Goal: Task Accomplishment & Management: Manage account settings

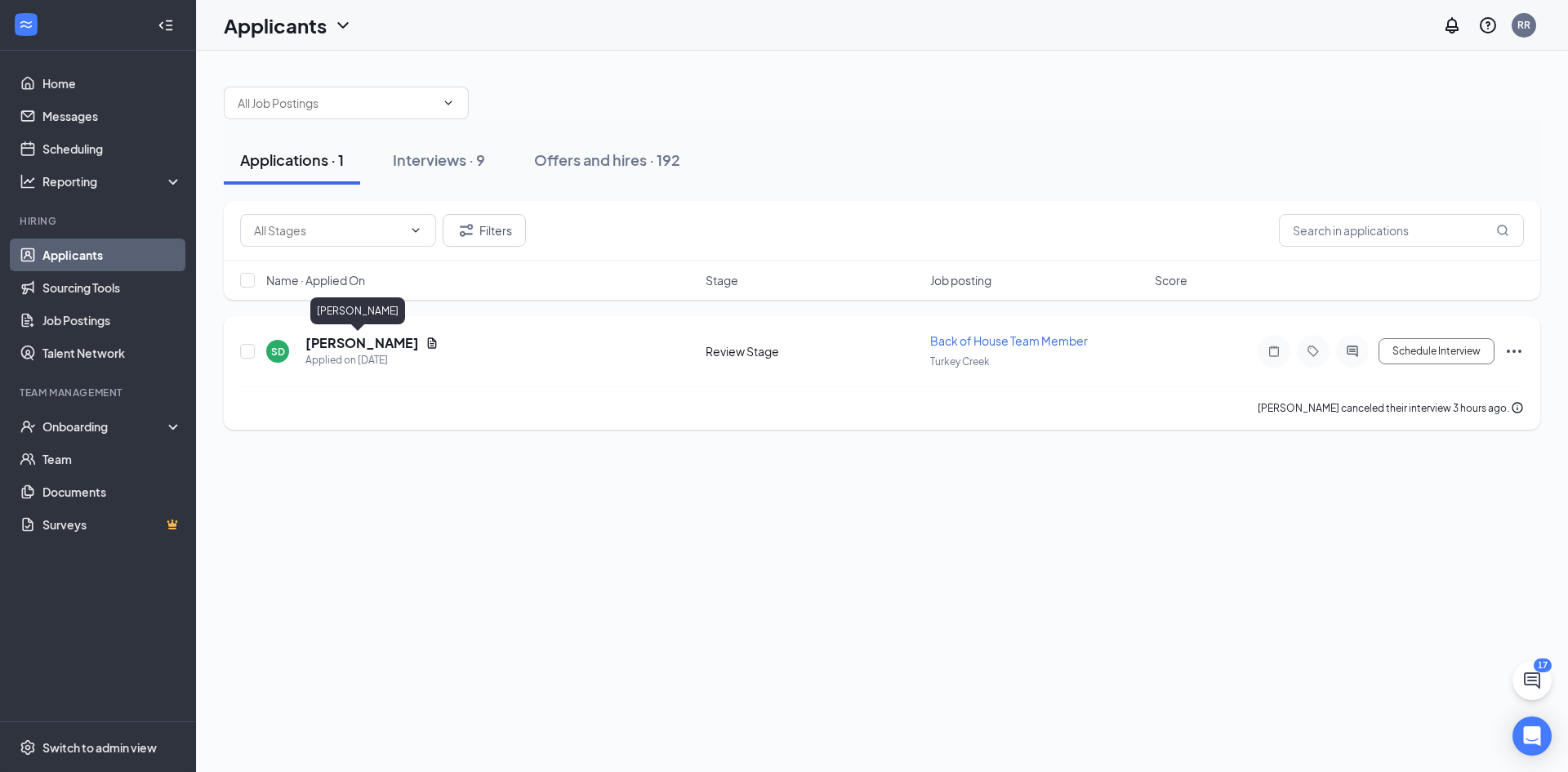
click at [369, 335] on h5 "[PERSON_NAME]" at bounding box center [362, 343] width 114 height 18
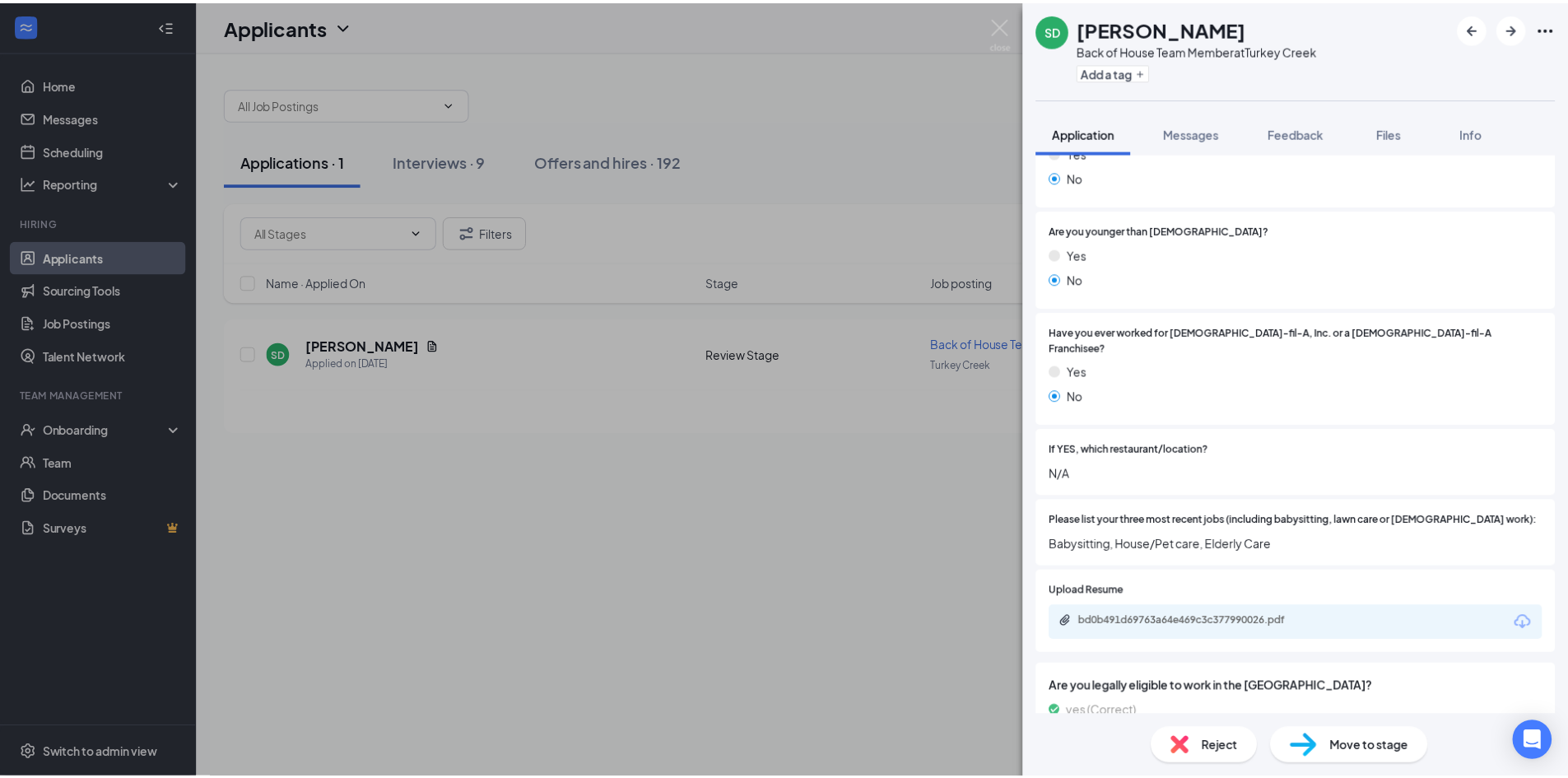
scroll to position [411, 0]
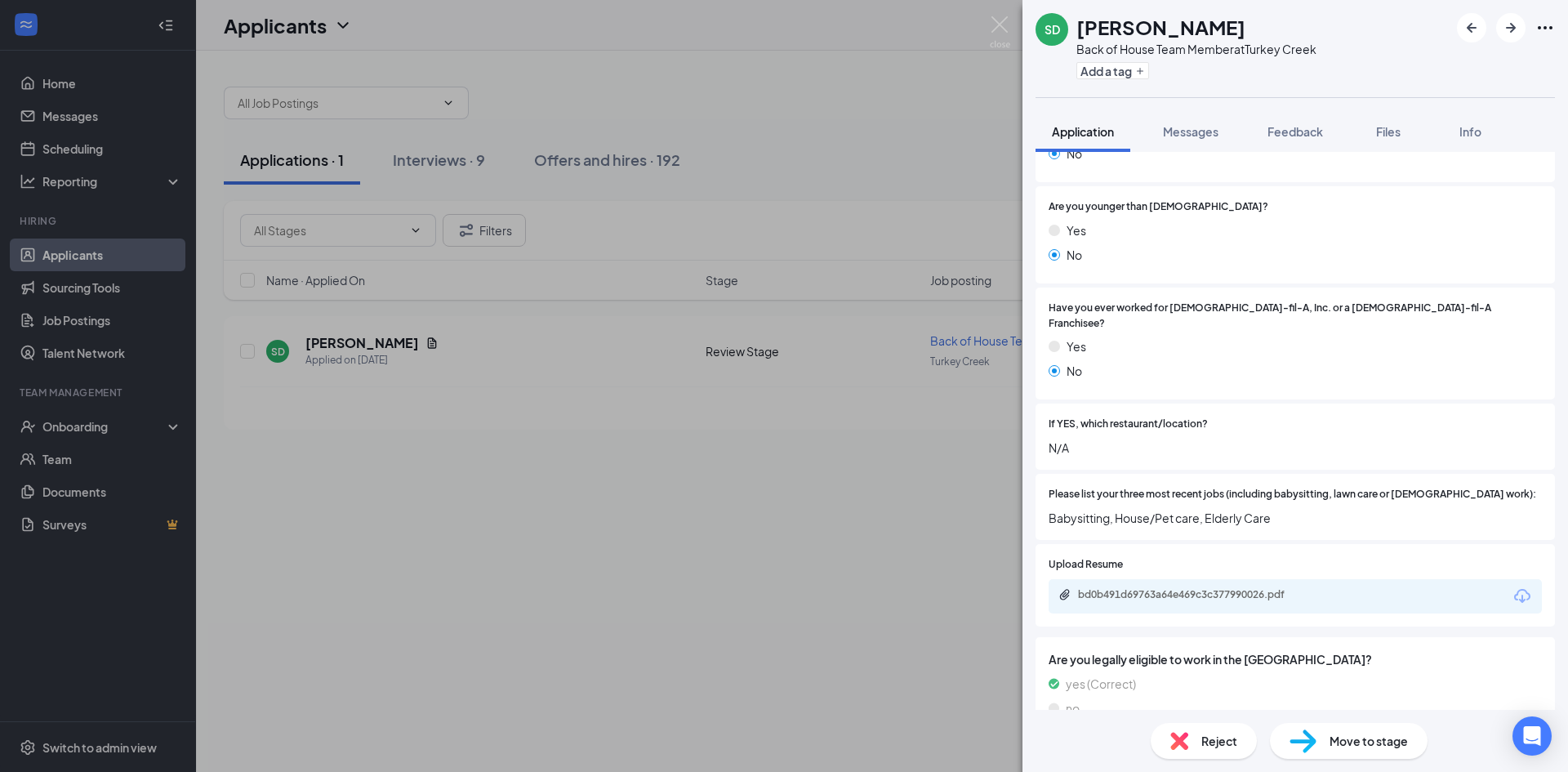
click at [1239, 588] on div "bd0b491d69763a64e469c3c377990026.pdf" at bounding box center [1193, 595] width 229 height 13
click at [541, 142] on div "SD [PERSON_NAME] Back of House Team Member at [GEOGRAPHIC_DATA] Add a tag Appli…" at bounding box center [784, 386] width 1568 height 772
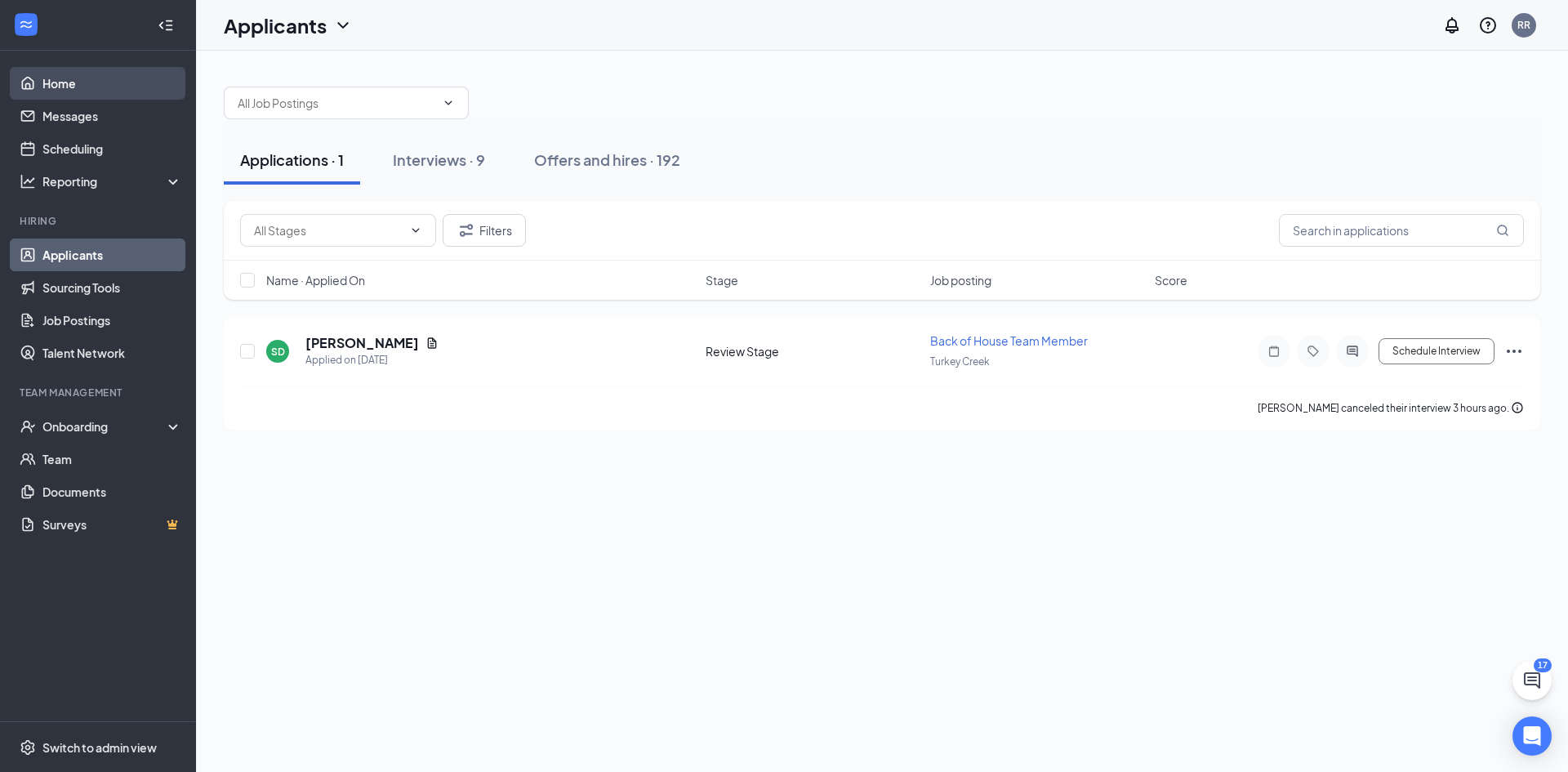
click at [131, 80] on link "Home" at bounding box center [112, 83] width 140 height 33
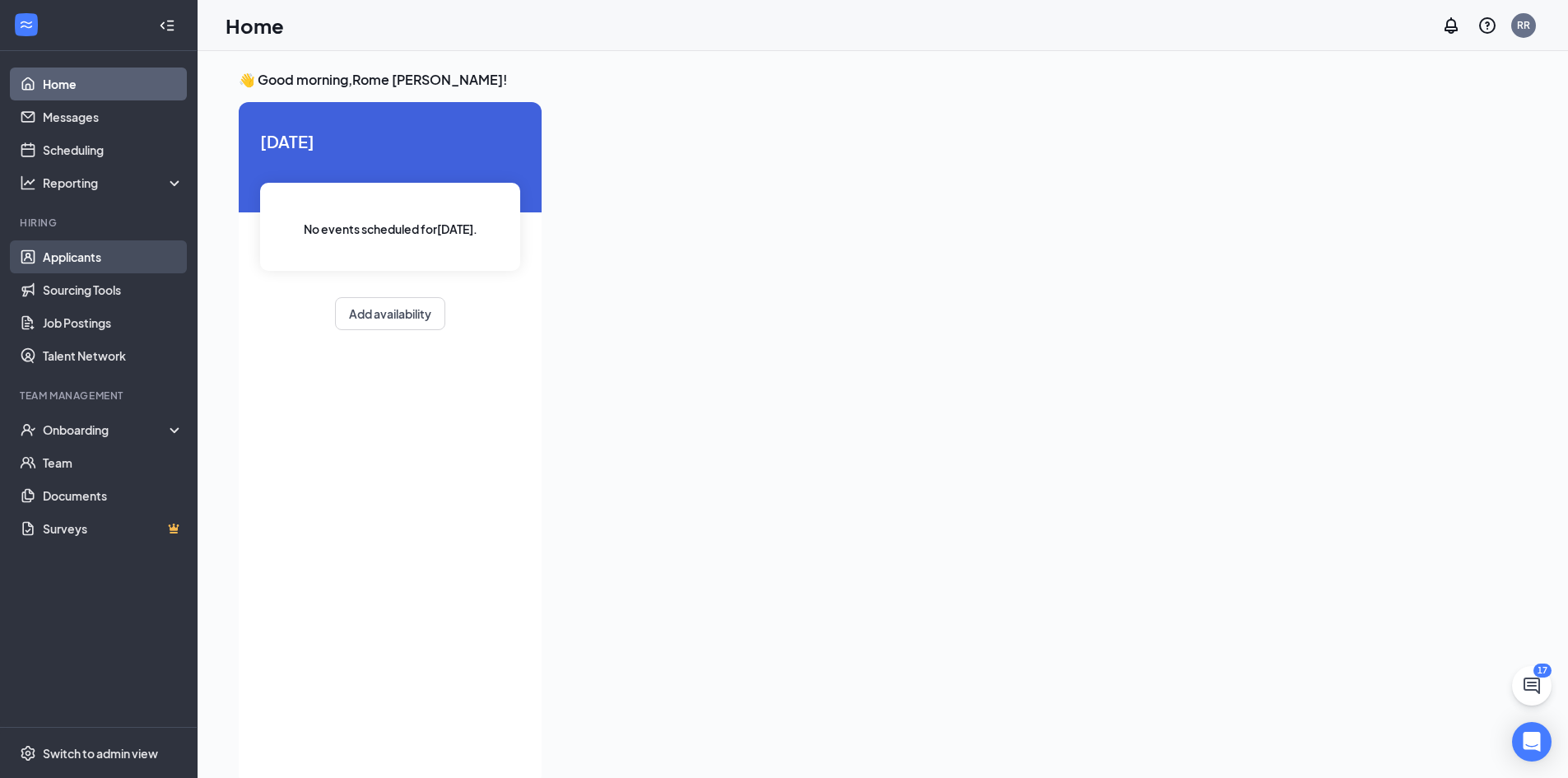
click at [126, 262] on link "Applicants" at bounding box center [113, 257] width 141 height 33
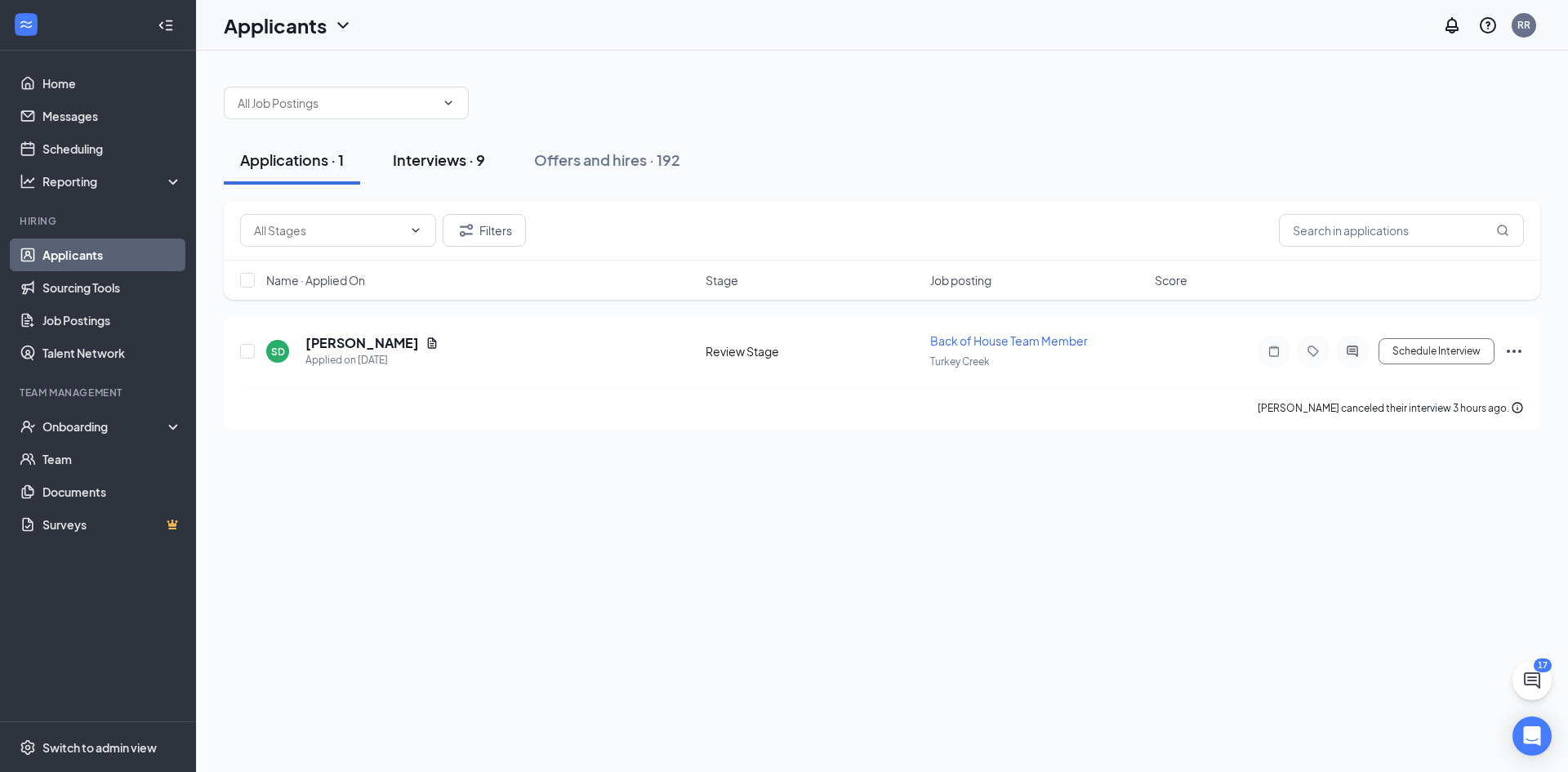
click at [438, 164] on div "Interviews · 9" at bounding box center [439, 159] width 92 height 20
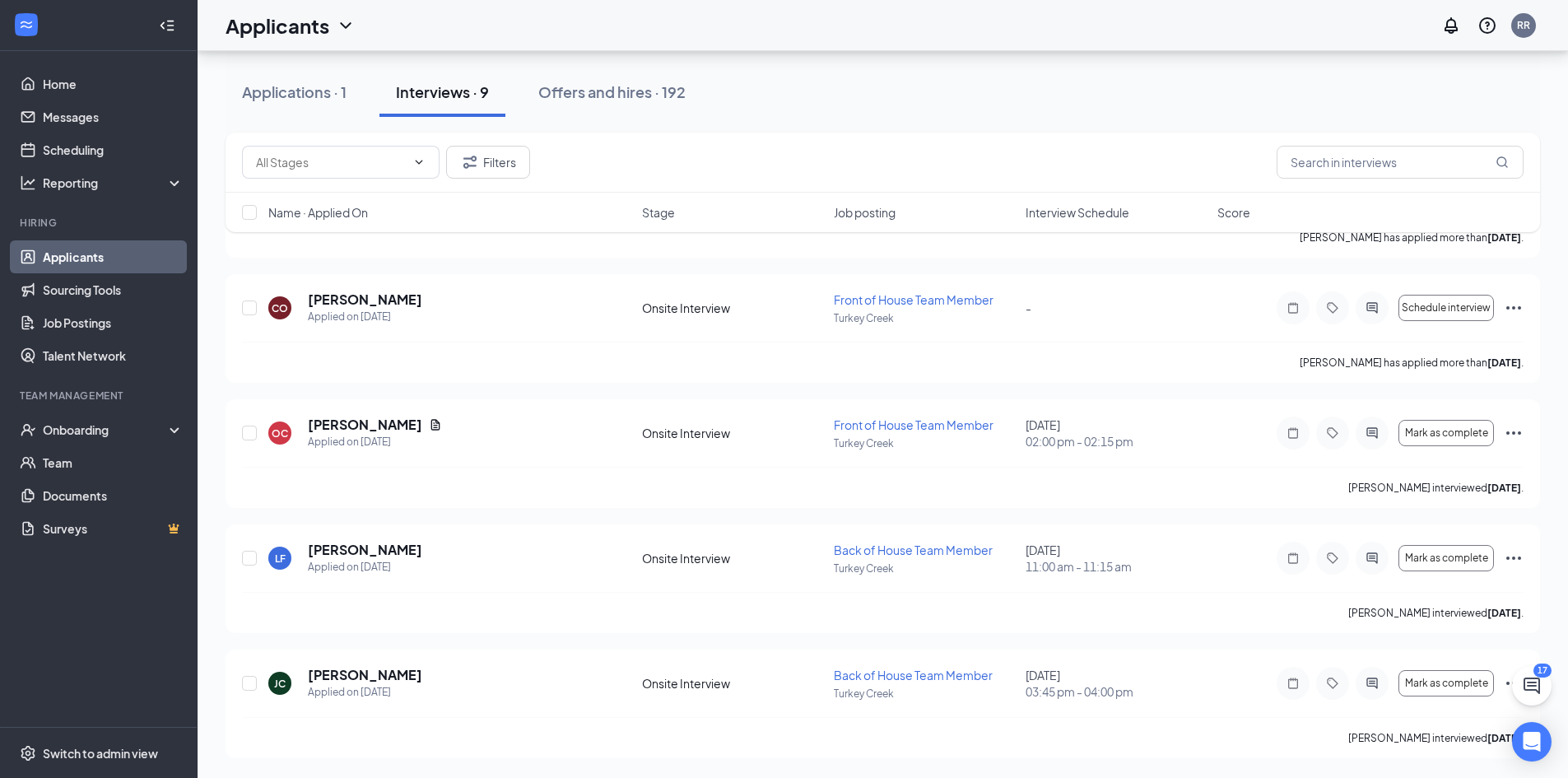
scroll to position [184, 0]
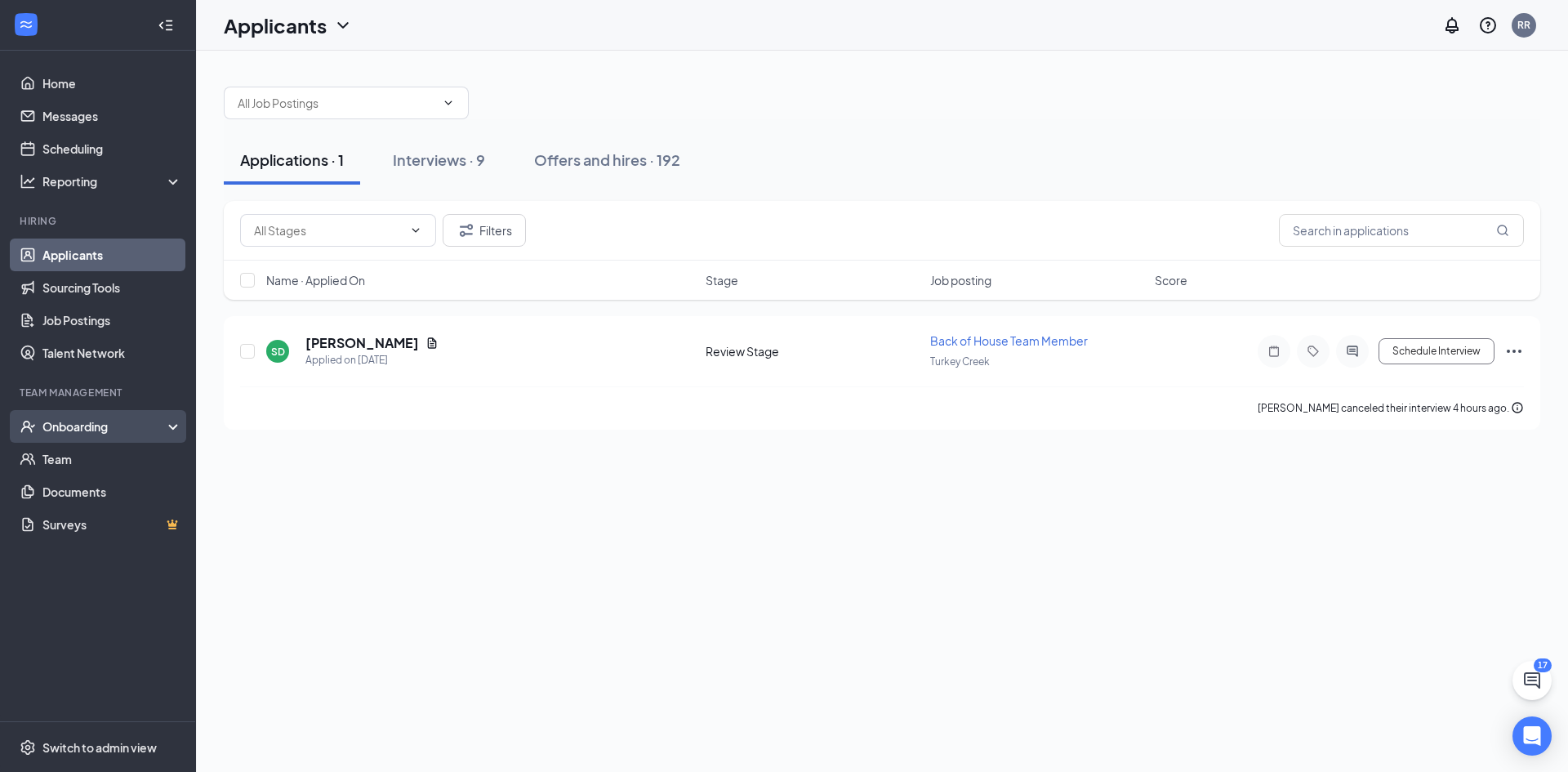
click at [117, 419] on div "Onboarding" at bounding box center [104, 426] width 125 height 16
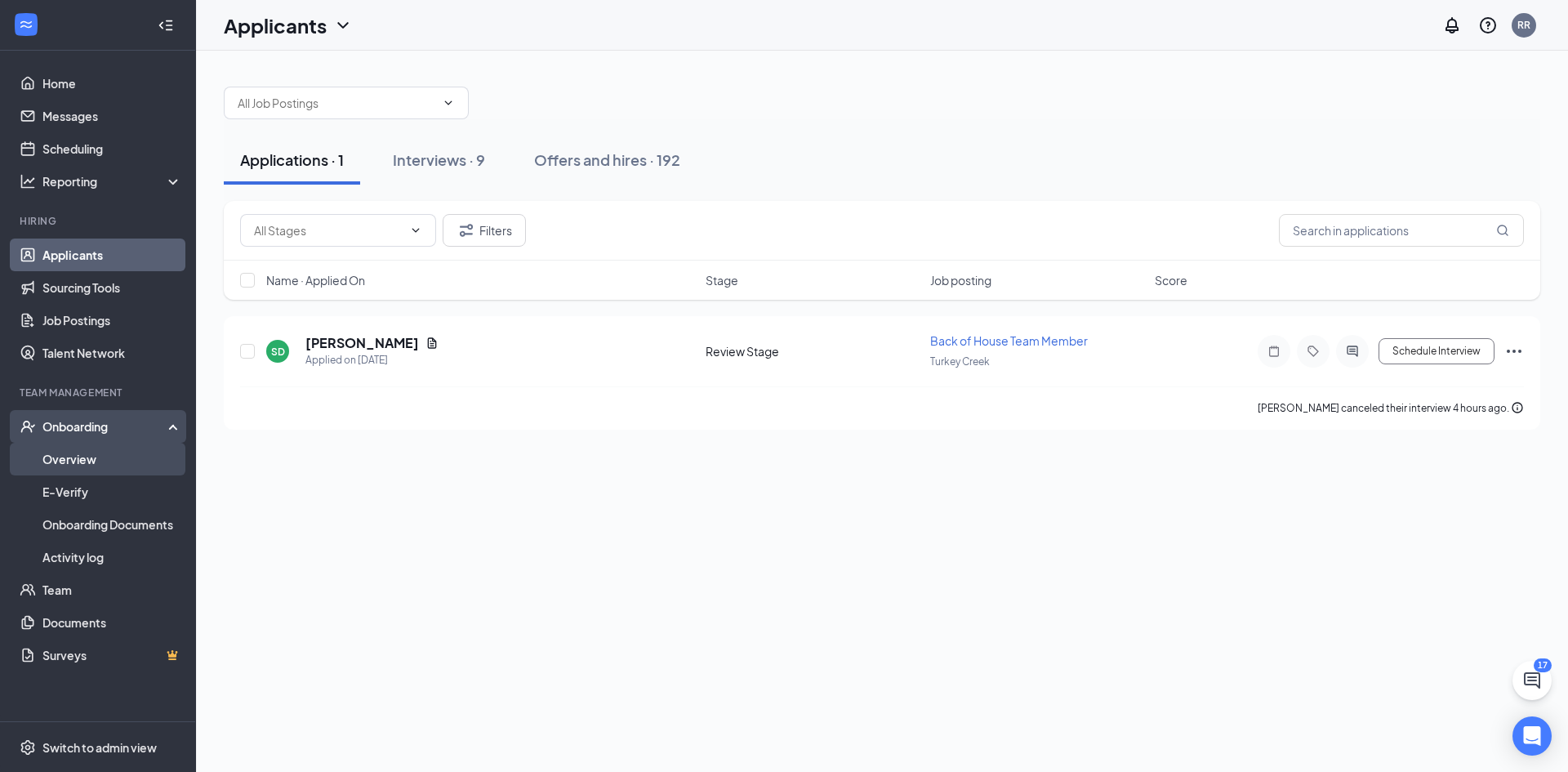
click at [118, 449] on link "Overview" at bounding box center [112, 459] width 140 height 33
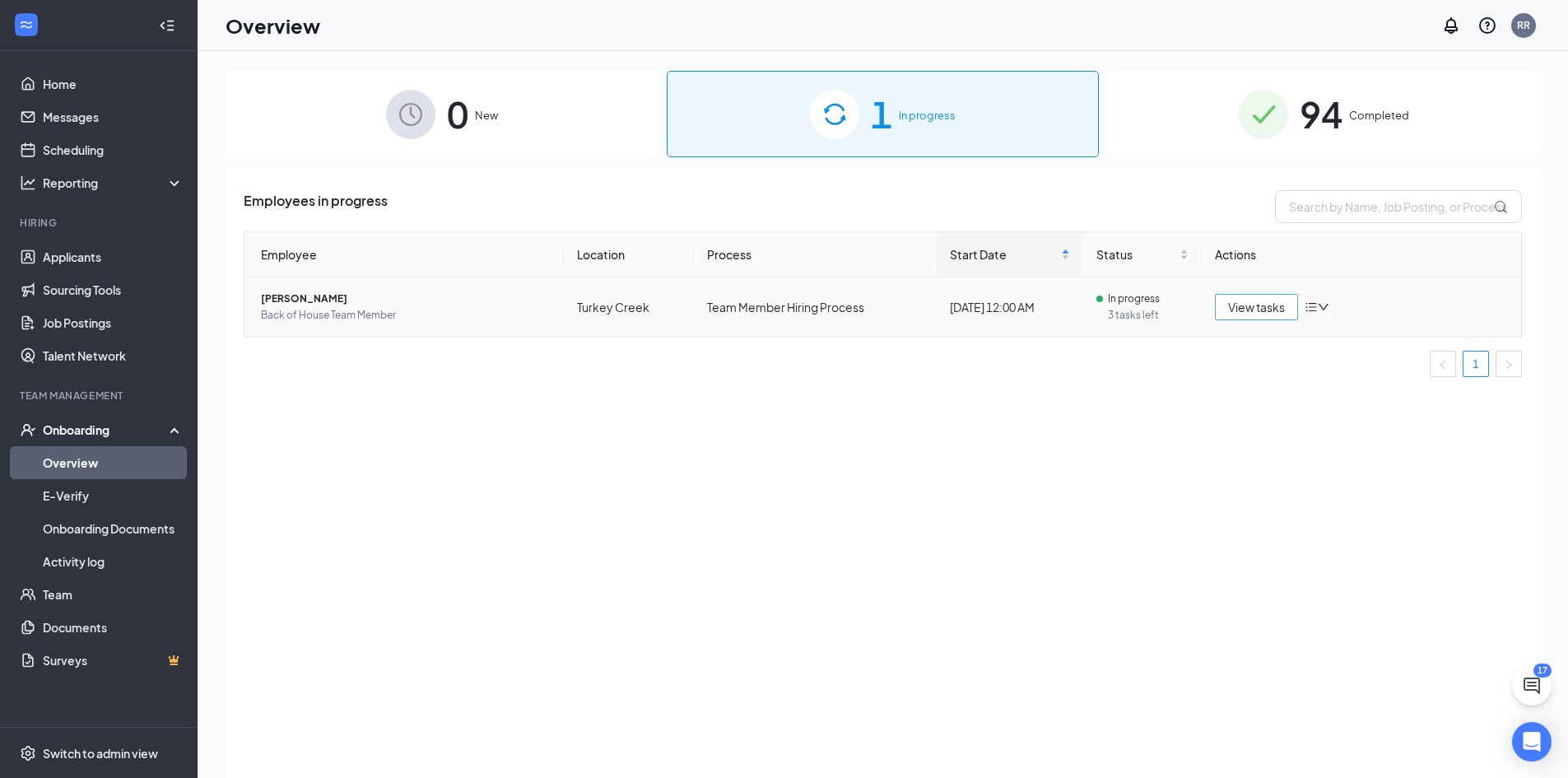
click at [1246, 316] on span "View tasks" at bounding box center [1256, 307] width 57 height 18
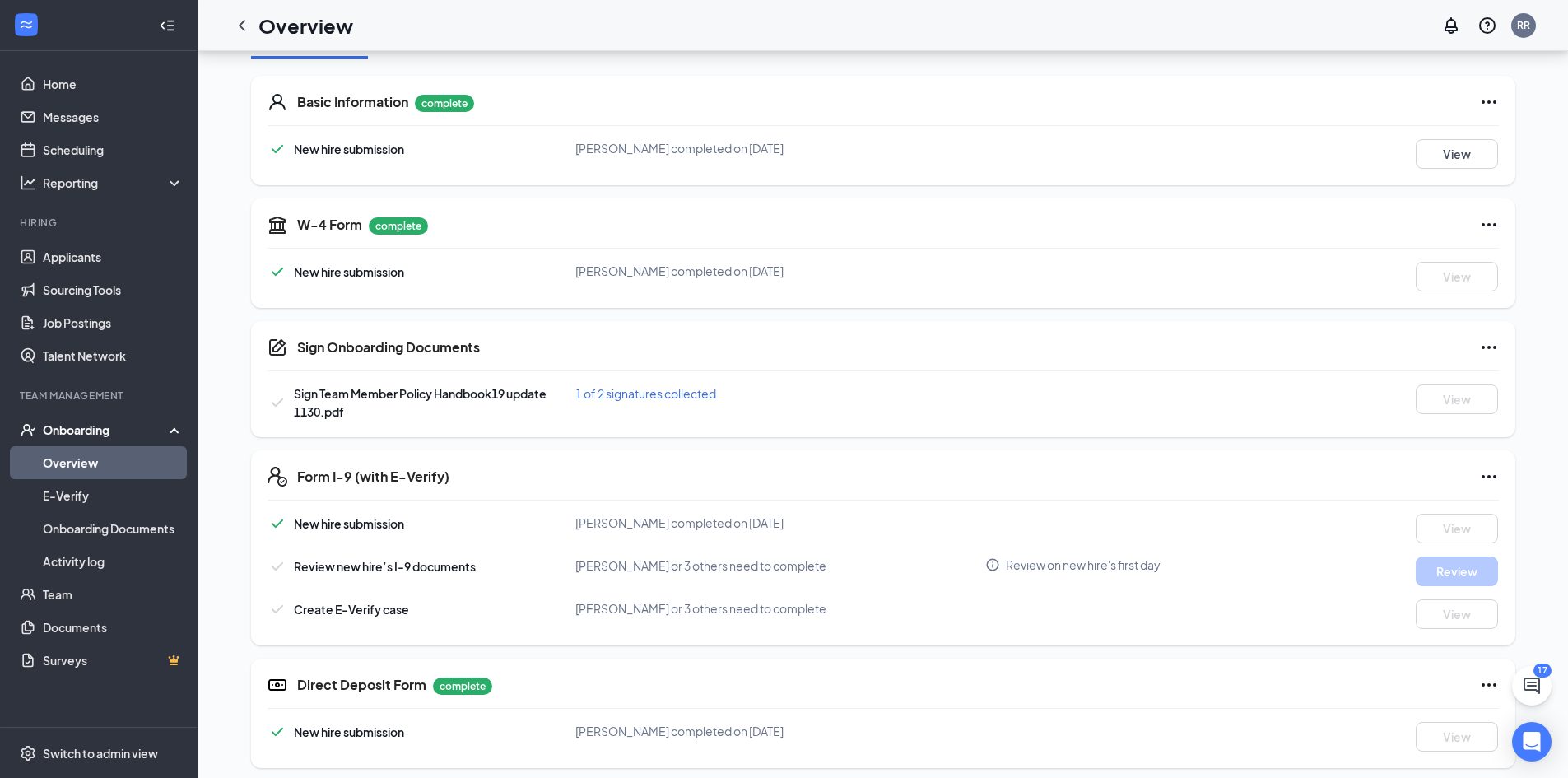
scroll to position [247, 0]
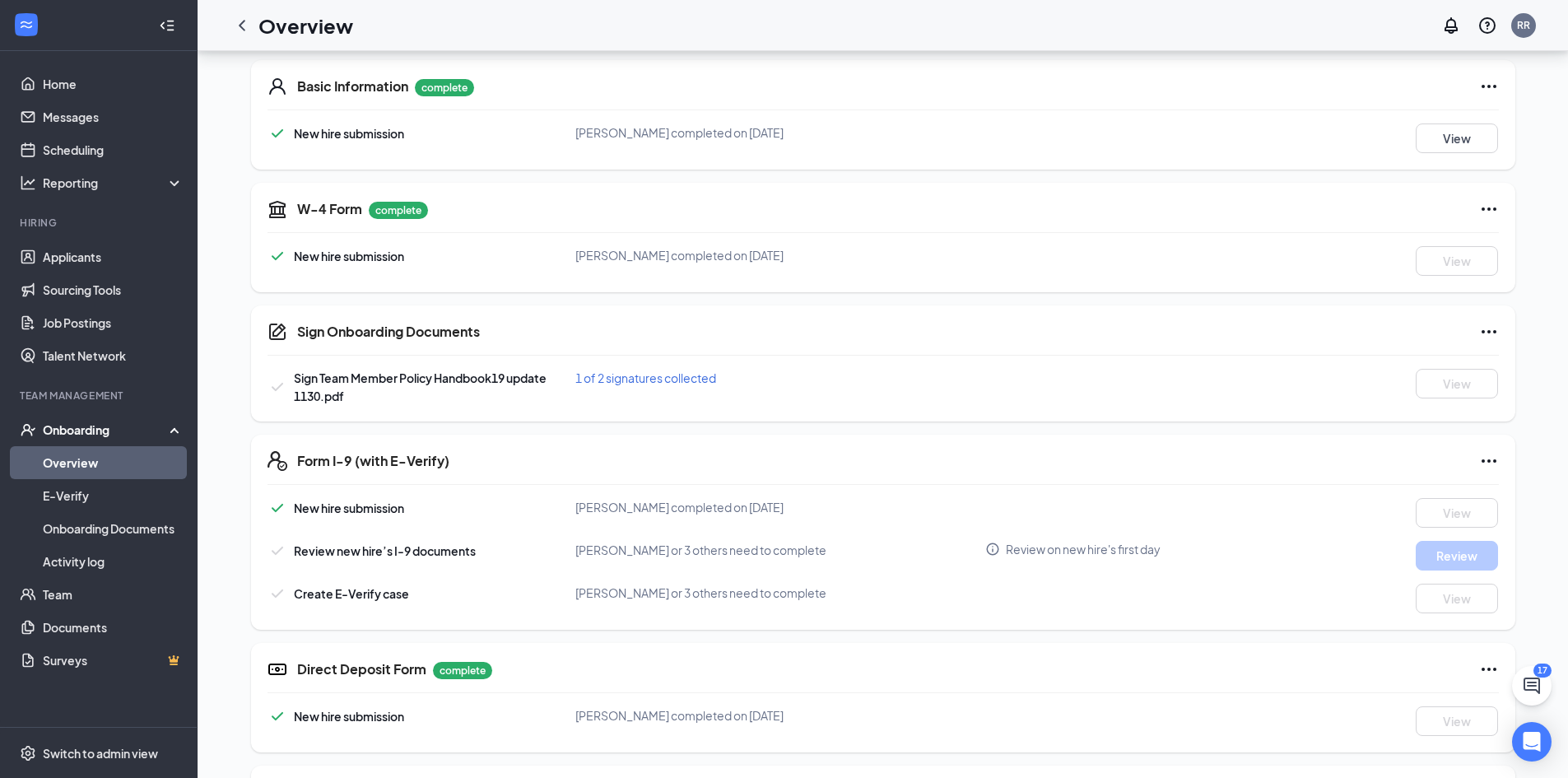
click at [589, 377] on span "1 of 2 signatures collected" at bounding box center [646, 377] width 141 height 14
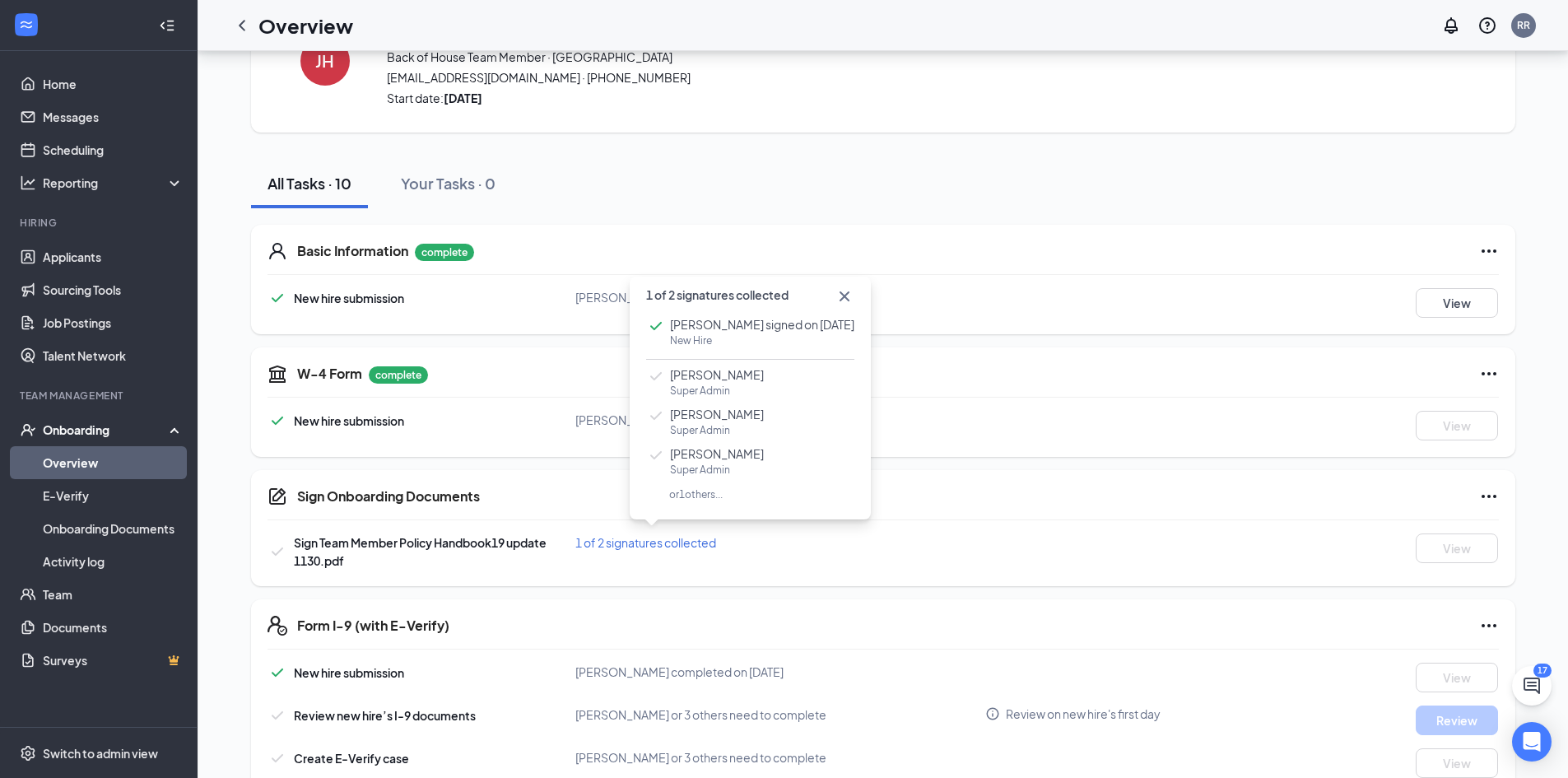
scroll to position [165, 0]
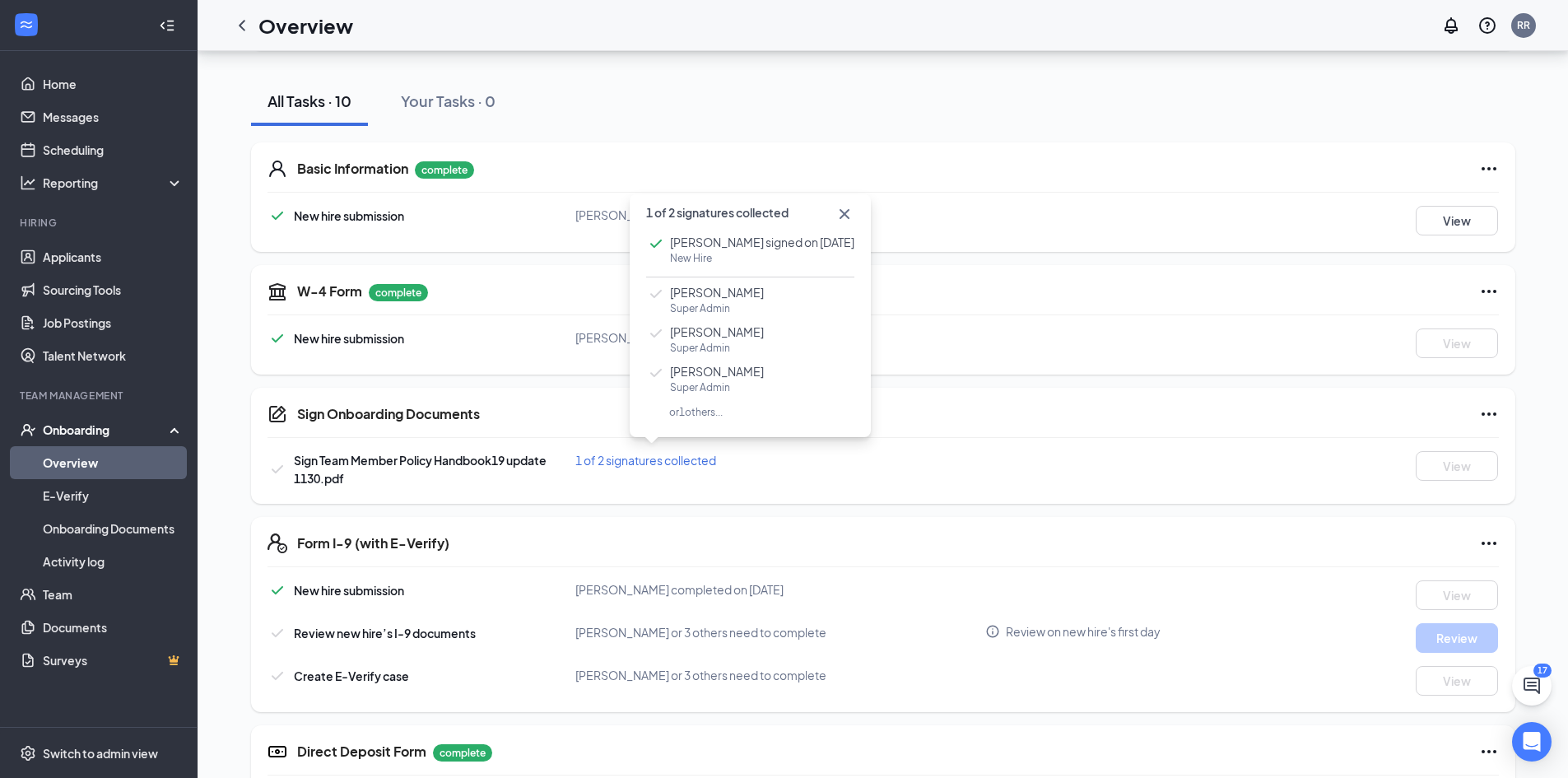
click at [1025, 444] on div "Sign Onboarding Documents Sign Team Member Policy Handbook19 update 1130.pdf 1 …" at bounding box center [883, 446] width 1265 height 116
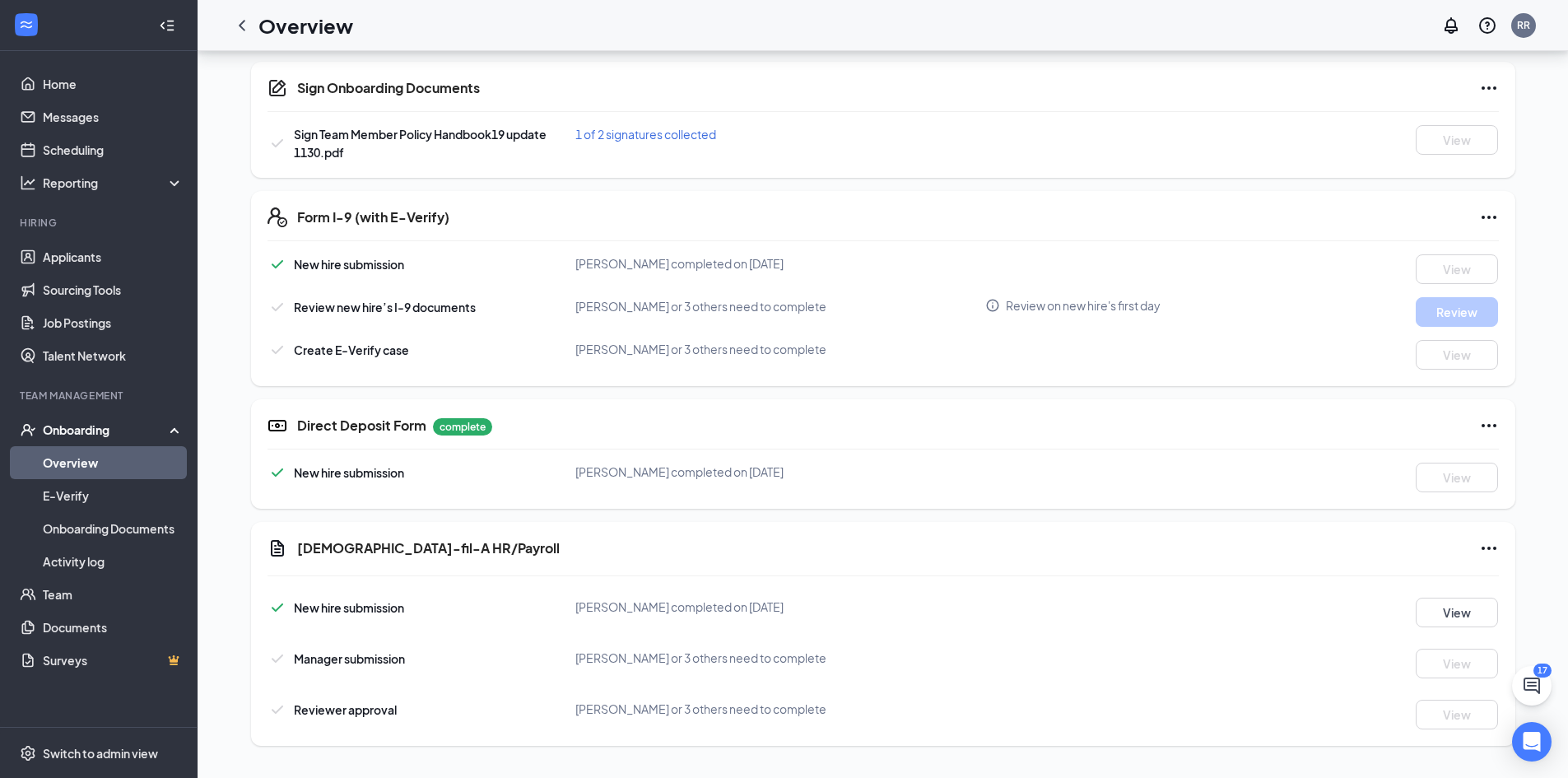
scroll to position [491, 0]
